Goal: Task Accomplishment & Management: Use online tool/utility

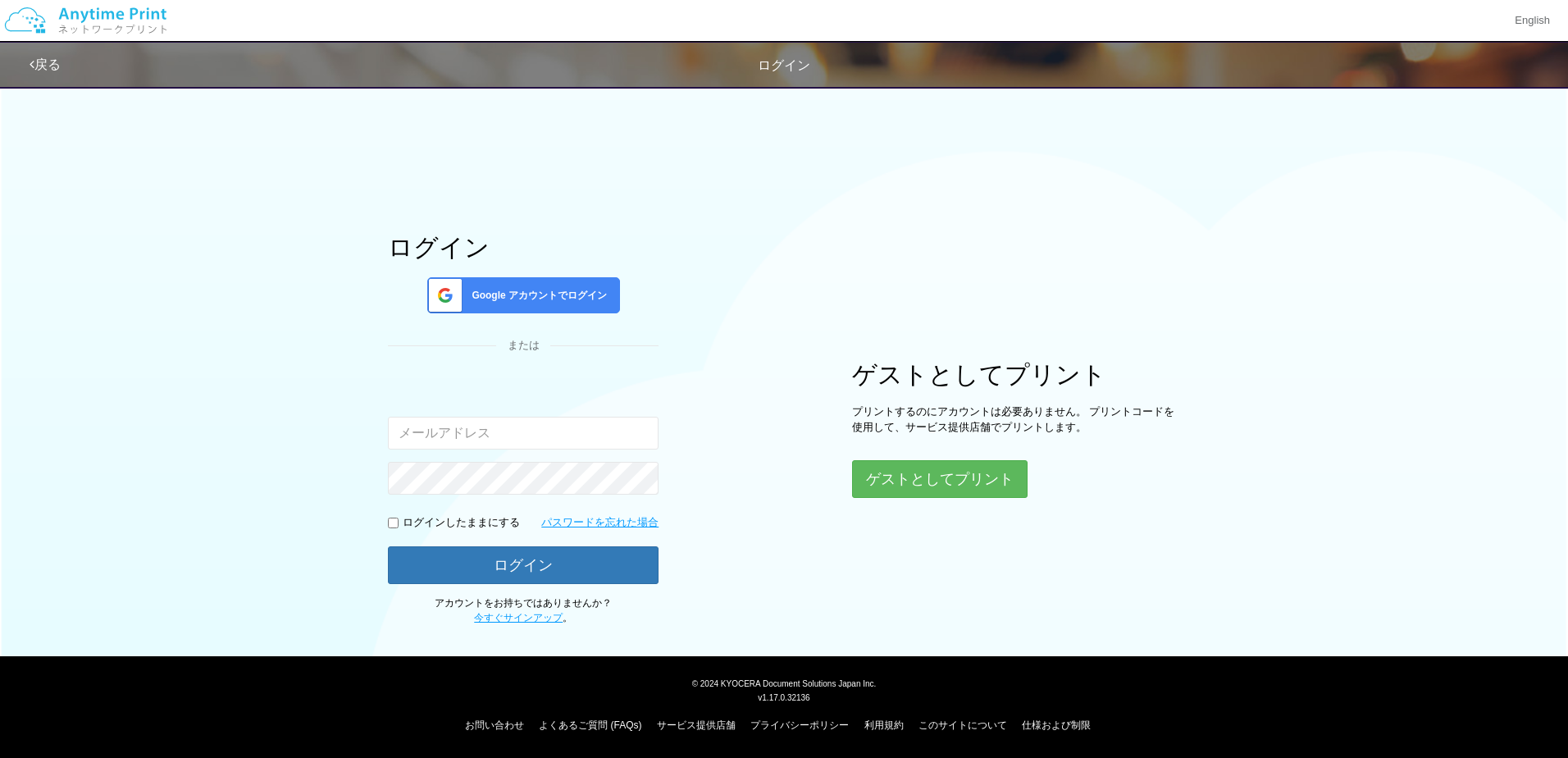
type input "[EMAIL_ADDRESS][DOMAIN_NAME]"
click at [549, 294] on span "Google アカウントでログイン" at bounding box center [536, 296] width 141 height 14
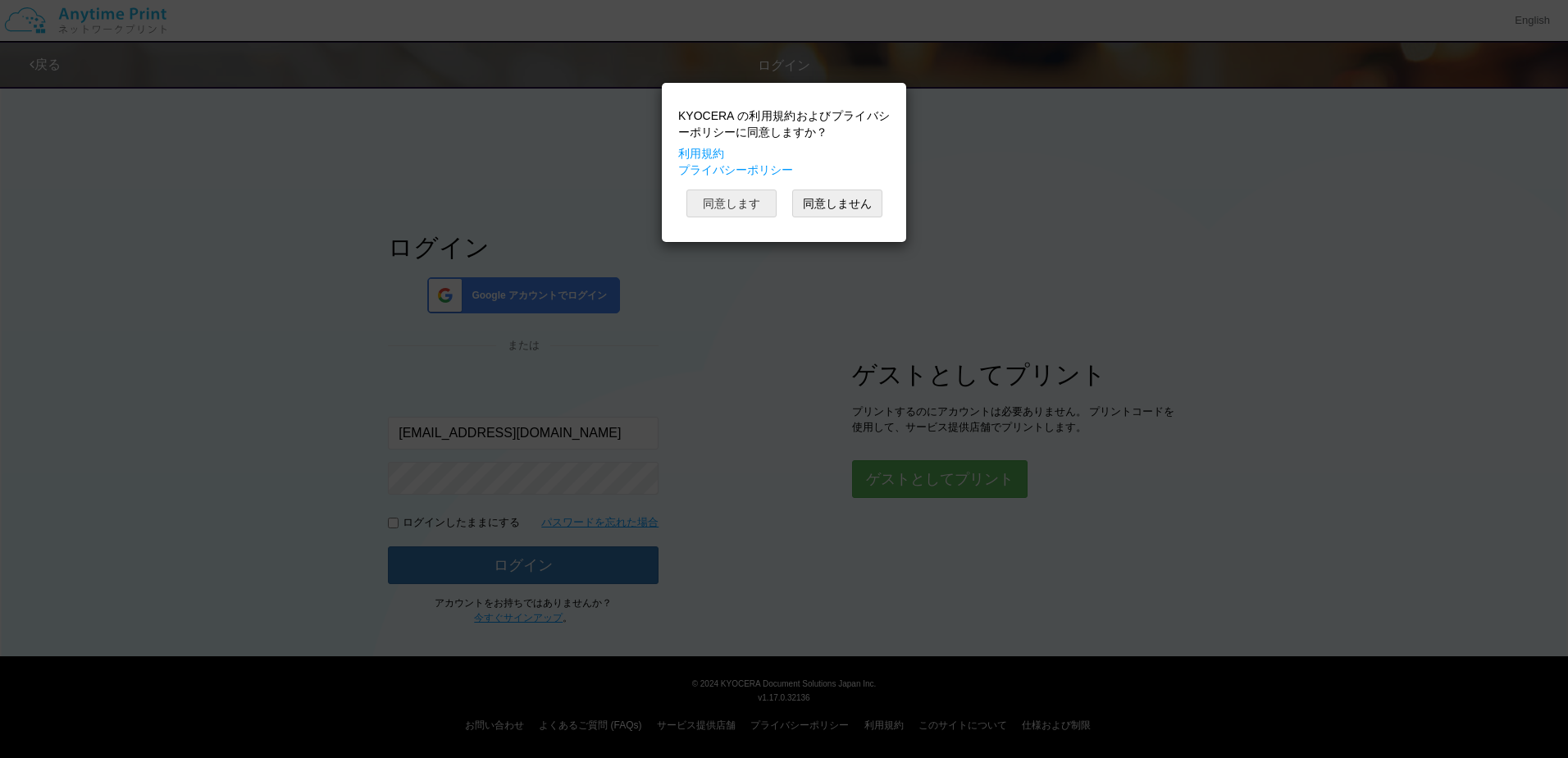
click at [739, 208] on button "同意します" at bounding box center [731, 204] width 91 height 28
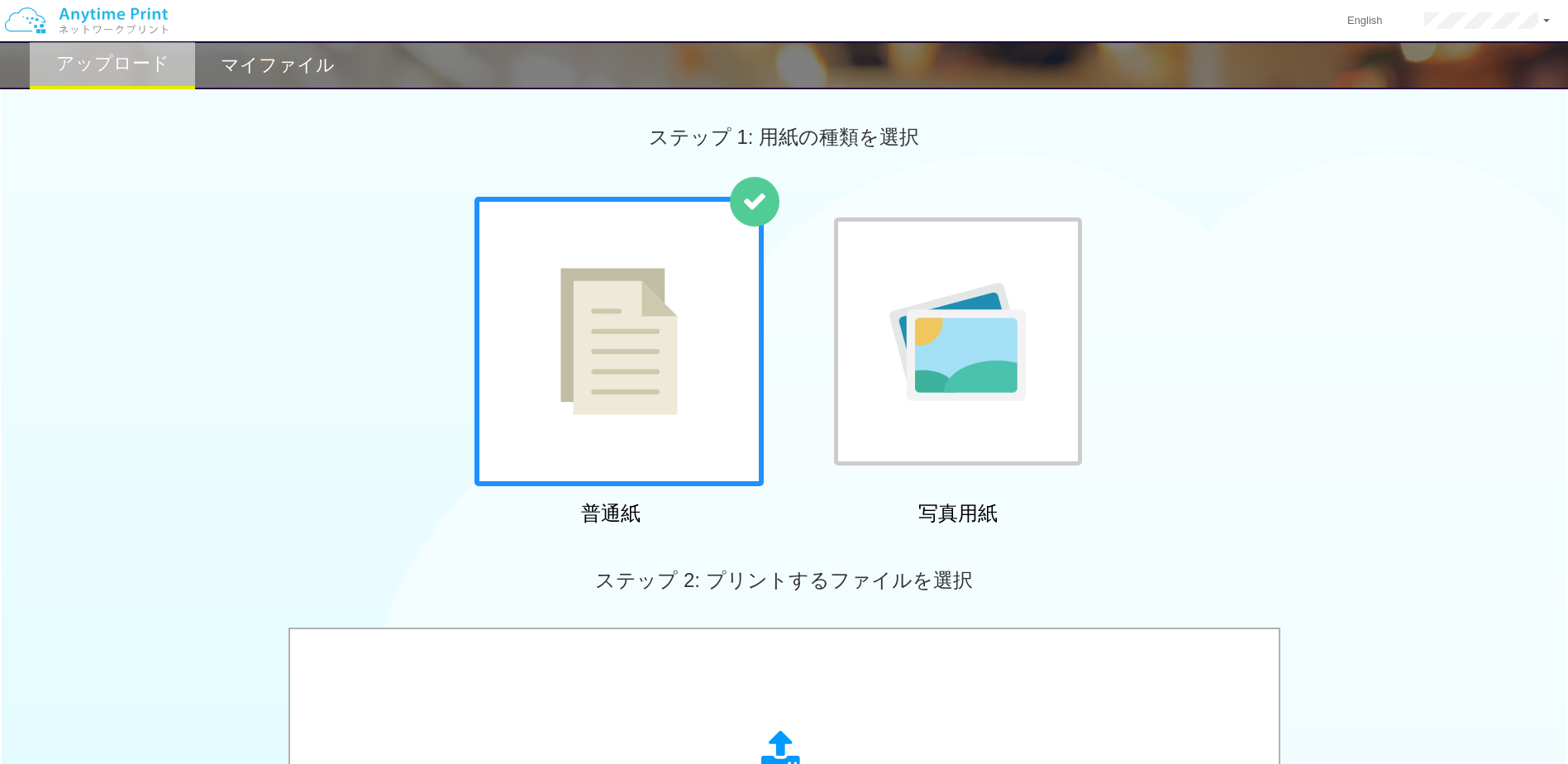
scroll to position [413, 0]
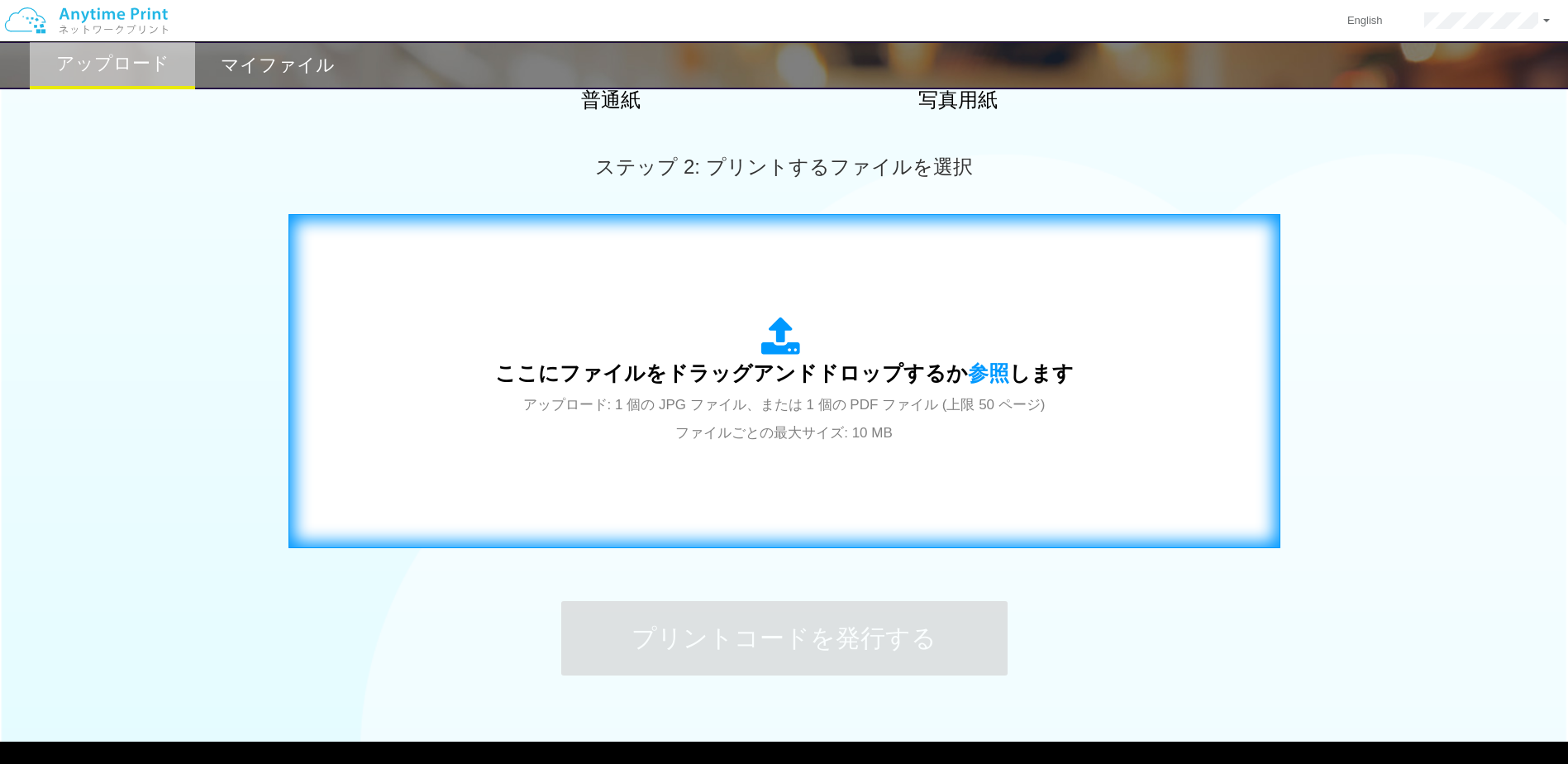
click at [769, 402] on span "アップロード: 1 個の JPG ファイル、または 1 個の PDF ファイル (上限 50 ページ) ファイルごとの最大サイズ: 10 MB" at bounding box center [784, 418] width 522 height 43
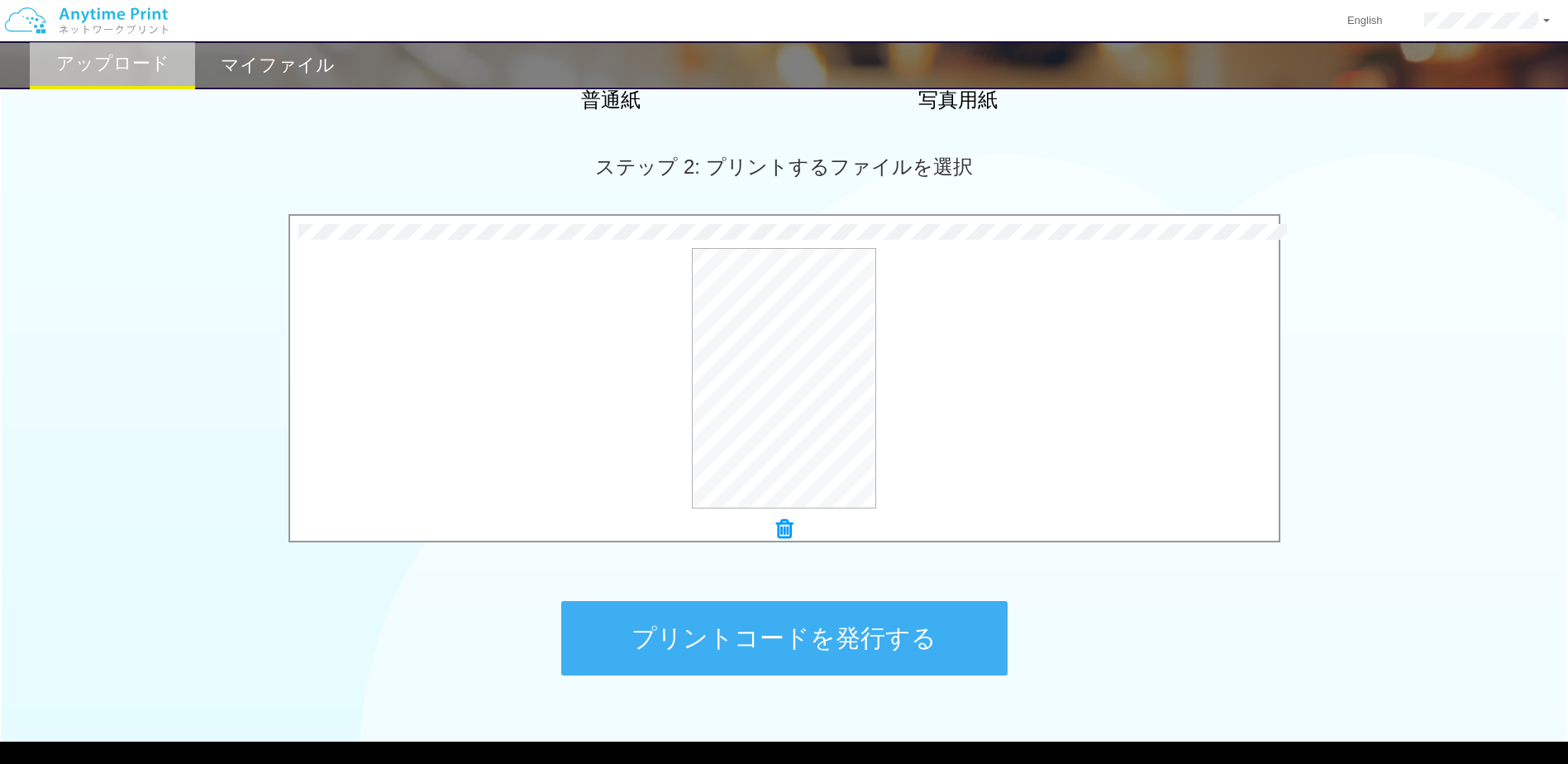
click at [880, 637] on button "プリントコードを発行する" at bounding box center [784, 638] width 446 height 75
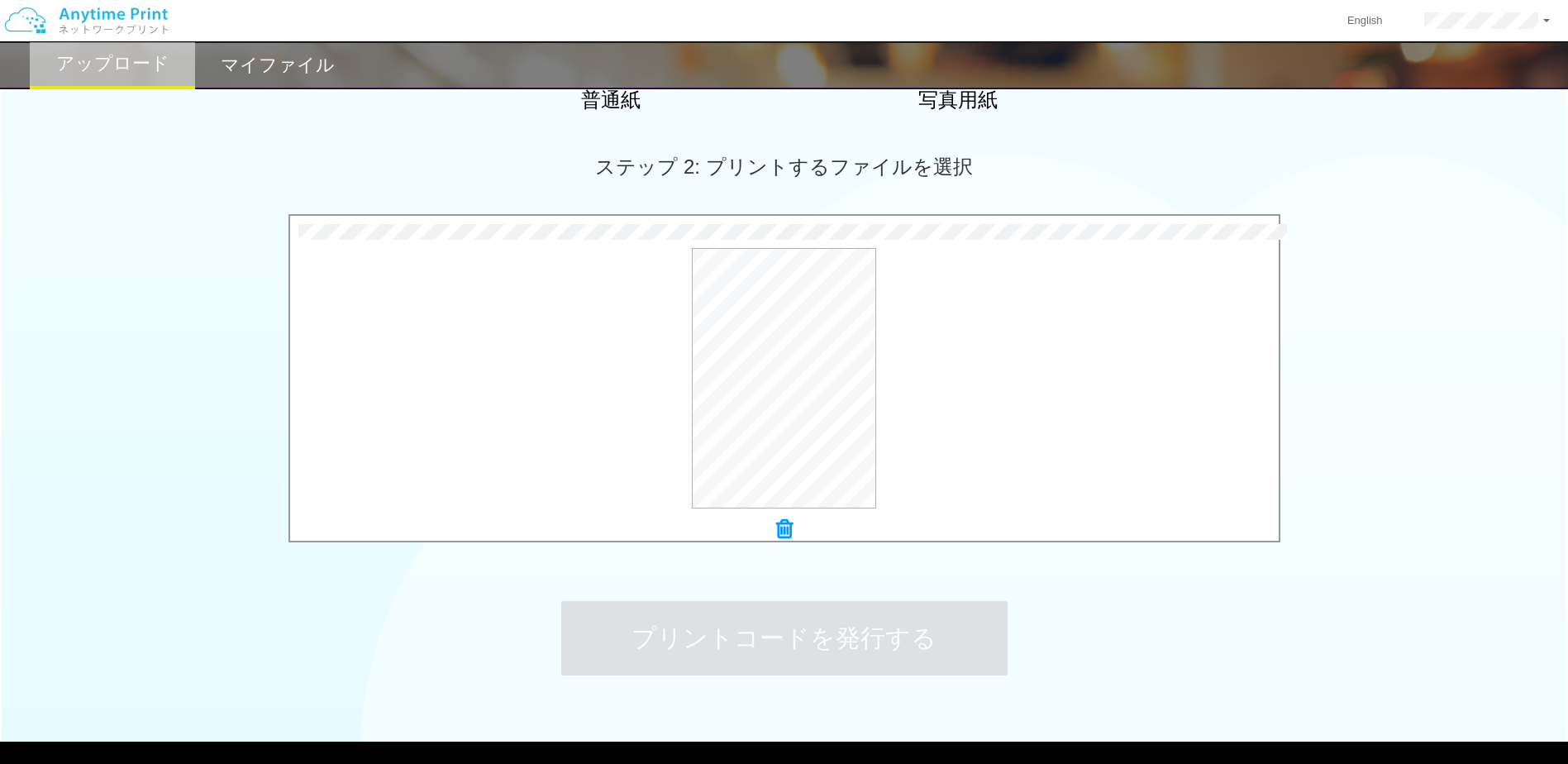
scroll to position [0, 0]
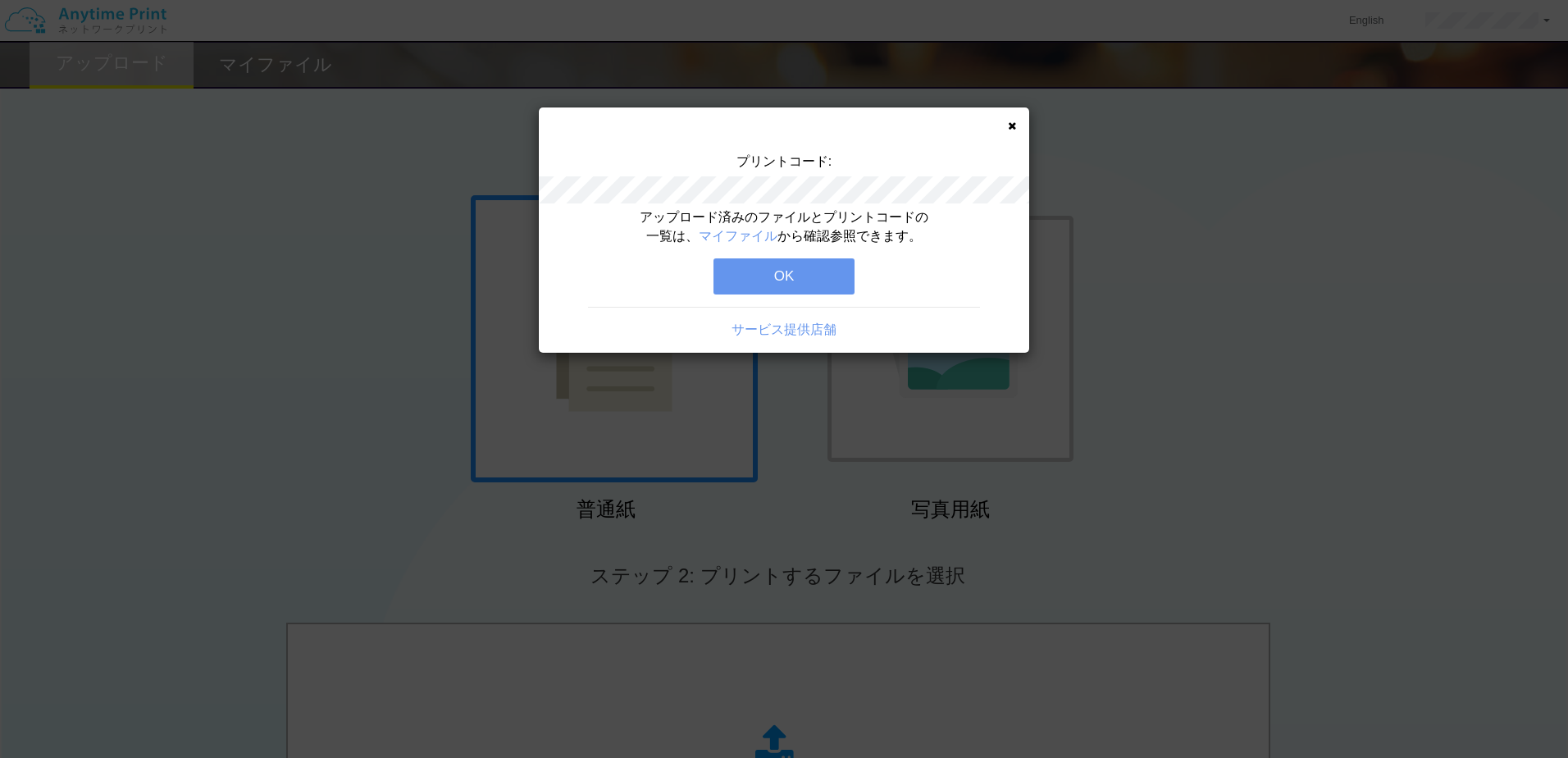
click at [788, 276] on button "OK" at bounding box center [784, 276] width 141 height 36
